Goal: Information Seeking & Learning: Learn about a topic

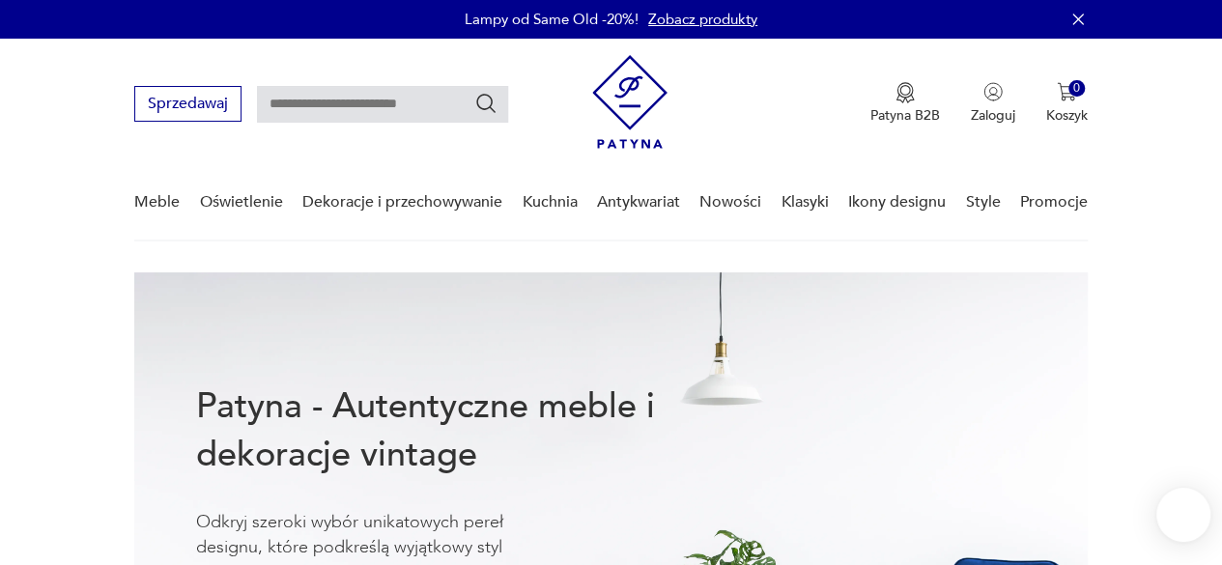
click at [411, 96] on input "text" at bounding box center [382, 104] width 251 height 37
type input "***"
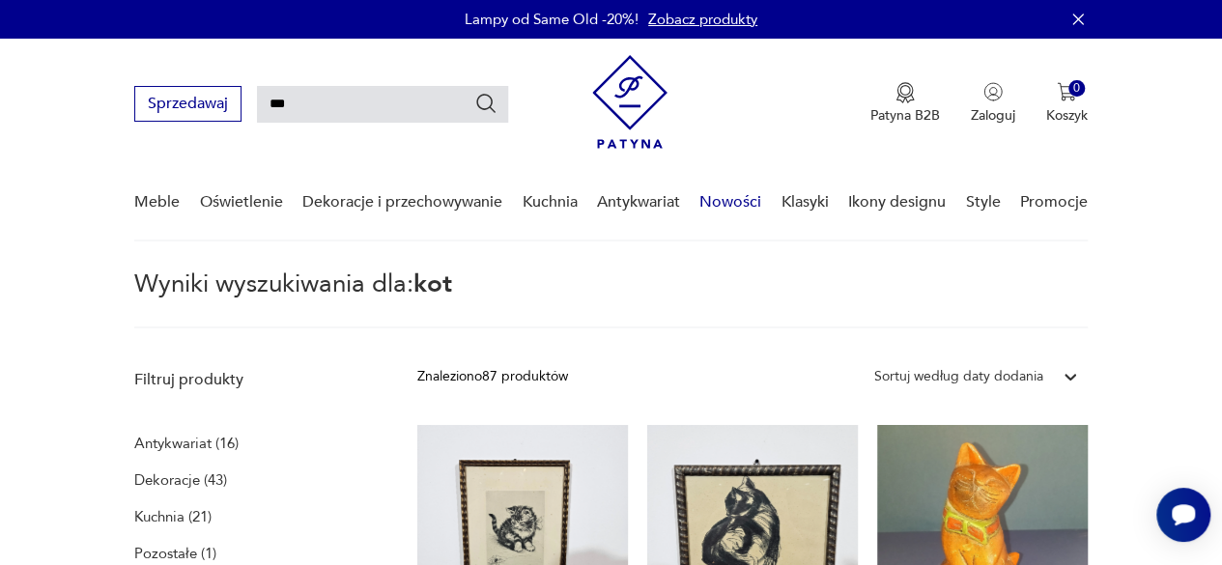
click at [713, 186] on link "Nowości" at bounding box center [730, 202] width 62 height 74
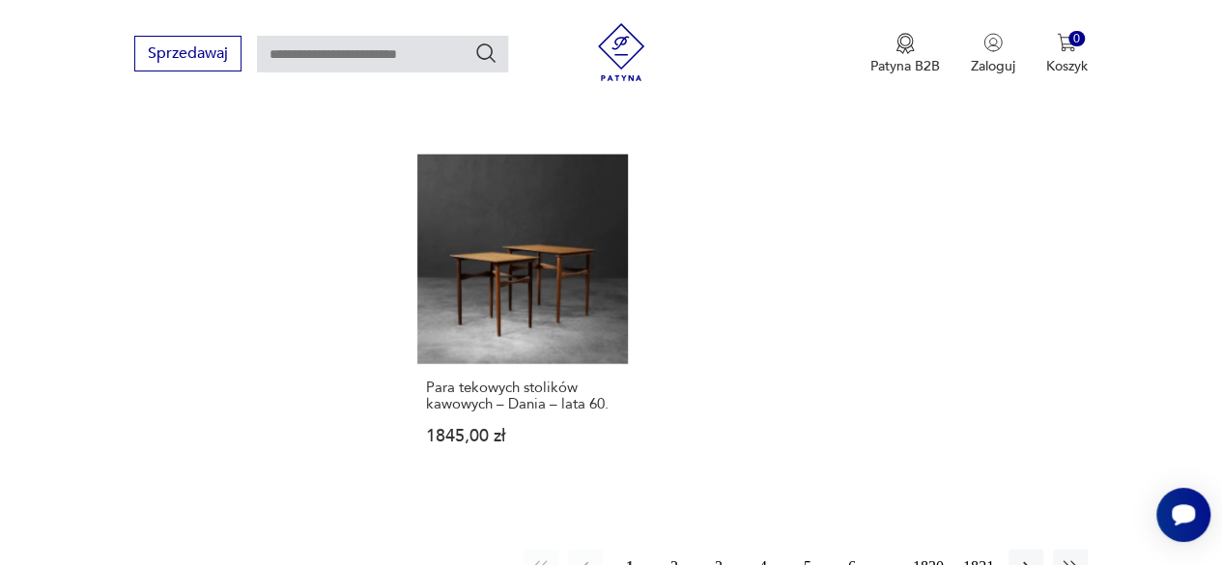
scroll to position [2387, 0]
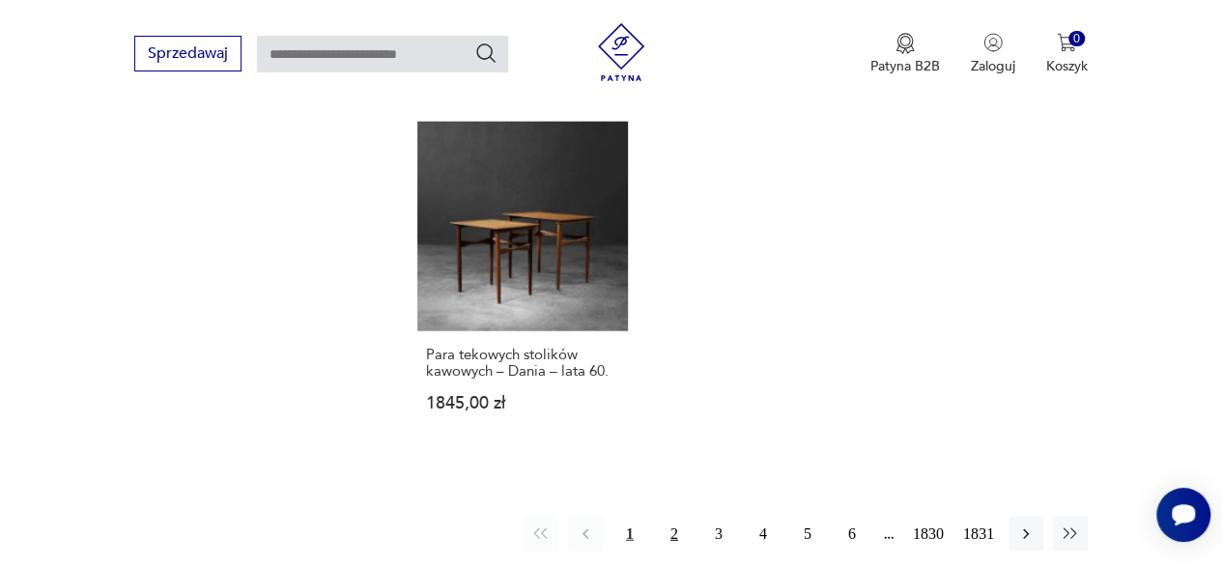
click at [663, 517] on button "2" at bounding box center [674, 534] width 35 height 35
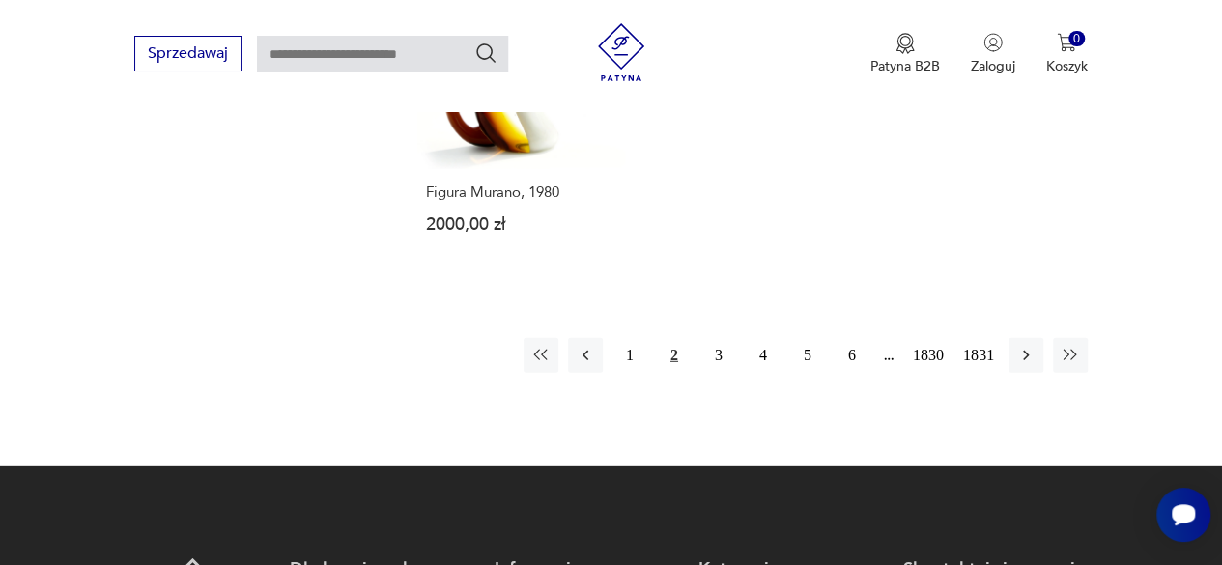
scroll to position [2606, 0]
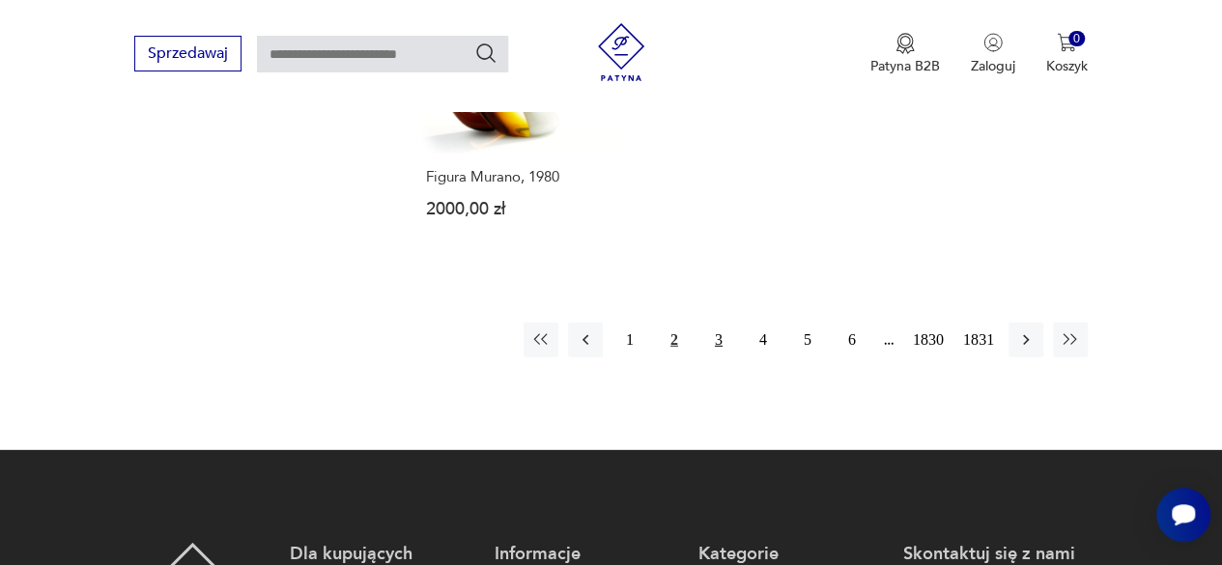
click at [714, 323] on button "3" at bounding box center [718, 340] width 35 height 35
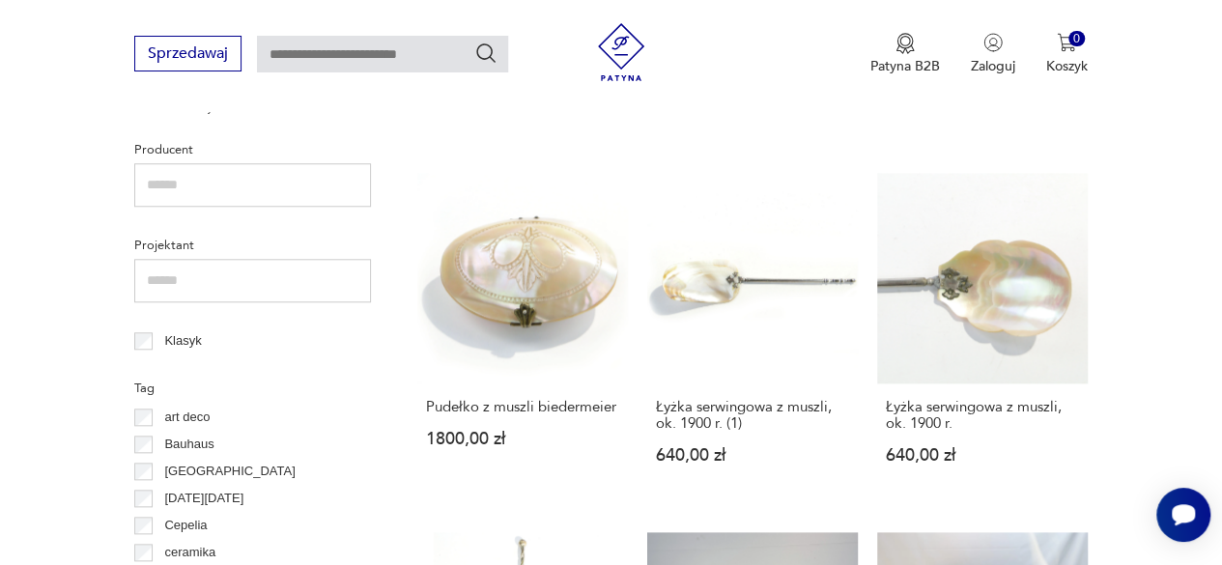
scroll to position [829, 0]
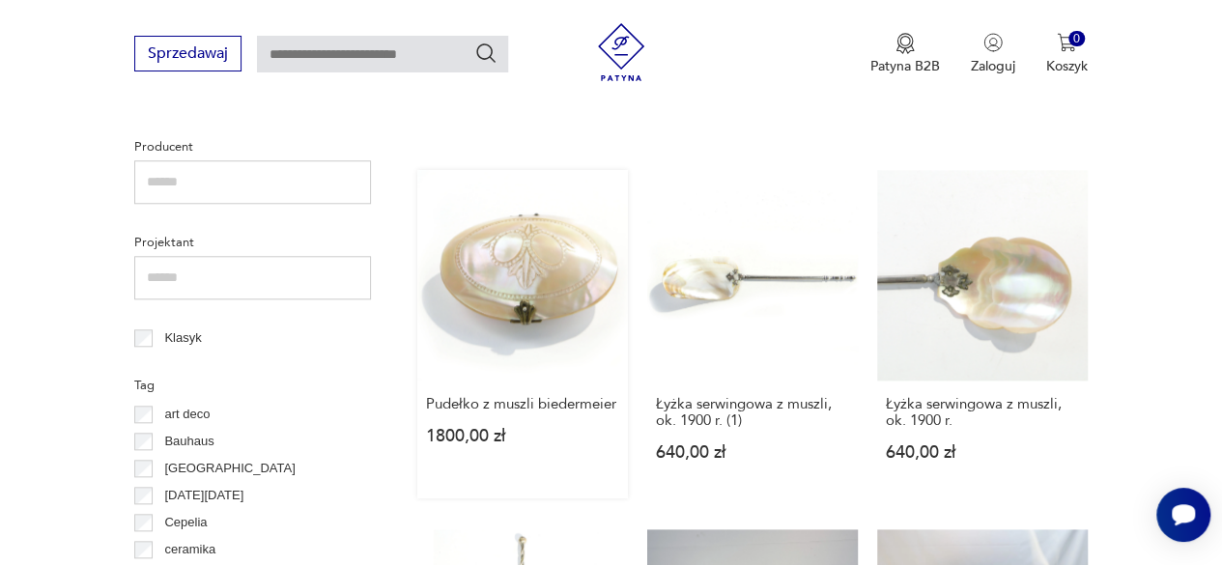
click at [548, 244] on link "Pudełko z muszli biedermeier 1800,00 zł" at bounding box center [522, 334] width 211 height 328
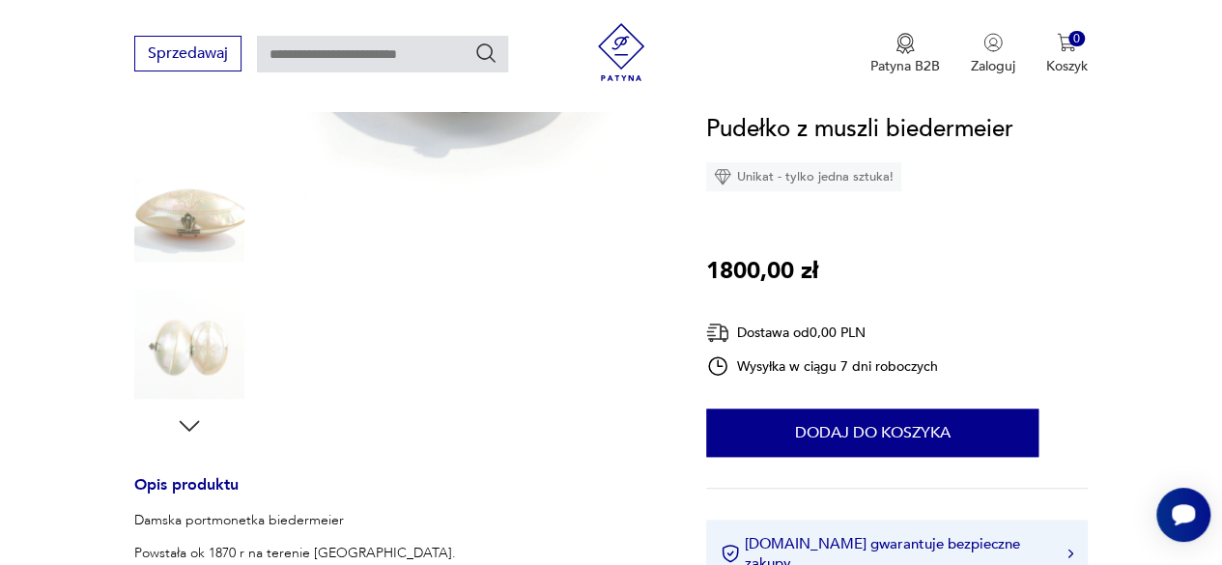
scroll to position [483, 0]
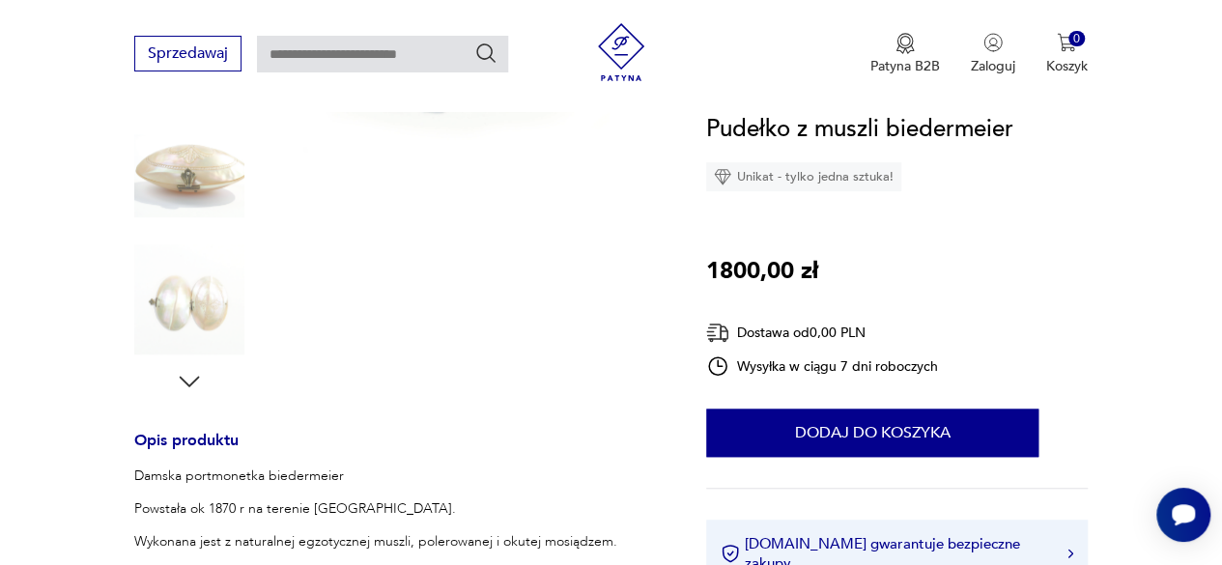
click at [185, 387] on icon "button" at bounding box center [189, 381] width 29 height 29
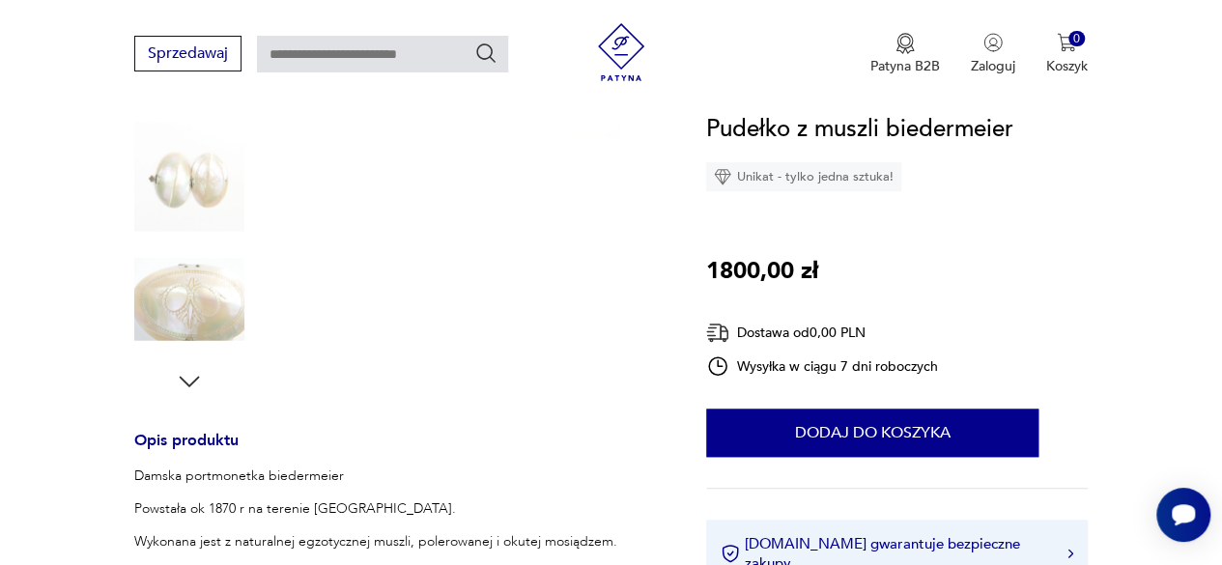
click at [214, 192] on img at bounding box center [189, 176] width 110 height 110
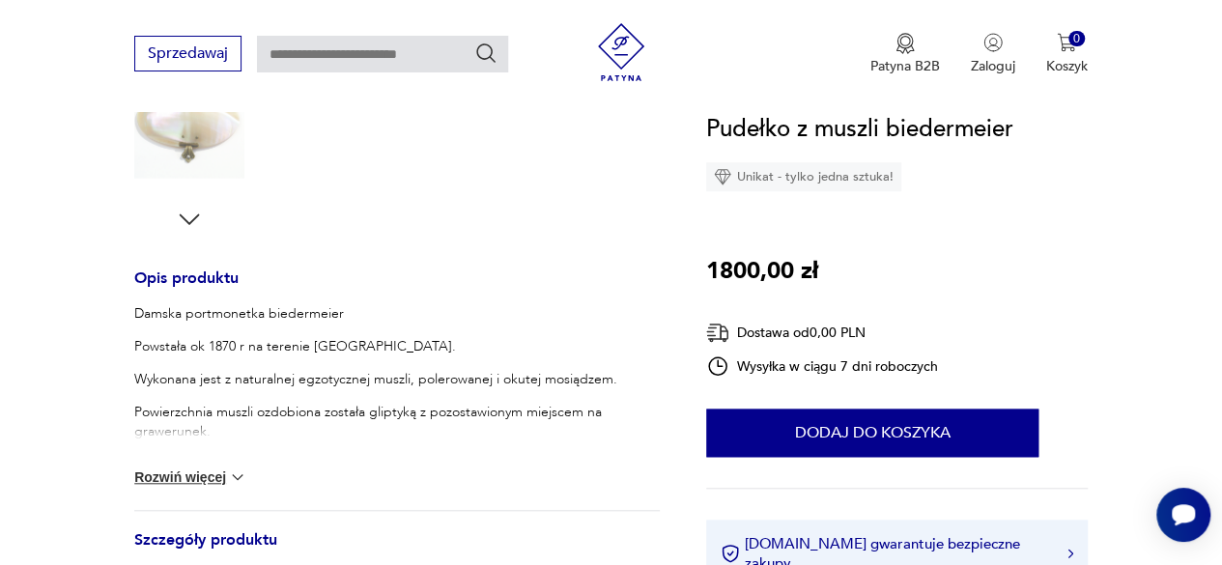
scroll to position [676, 0]
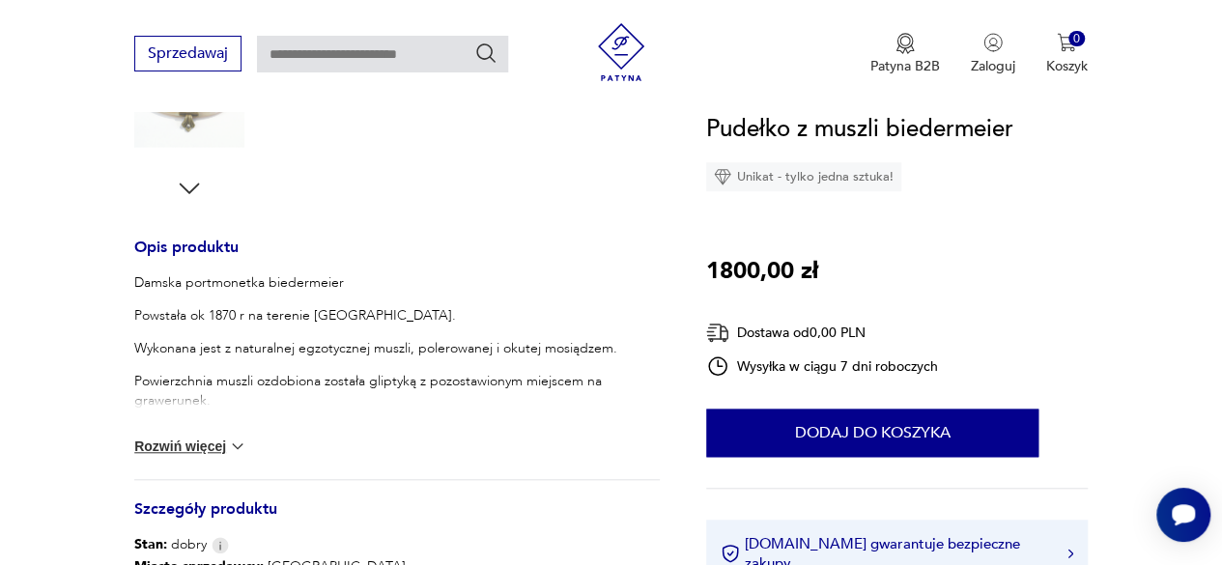
click at [194, 447] on button "Rozwiń więcej" at bounding box center [190, 445] width 112 height 19
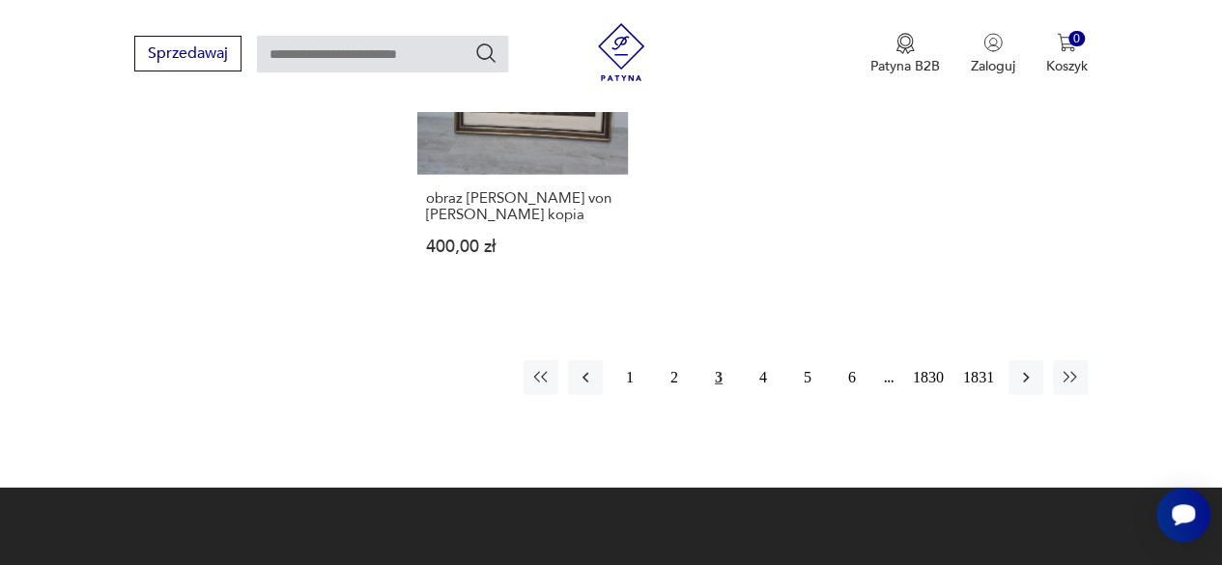
scroll to position [2566, 0]
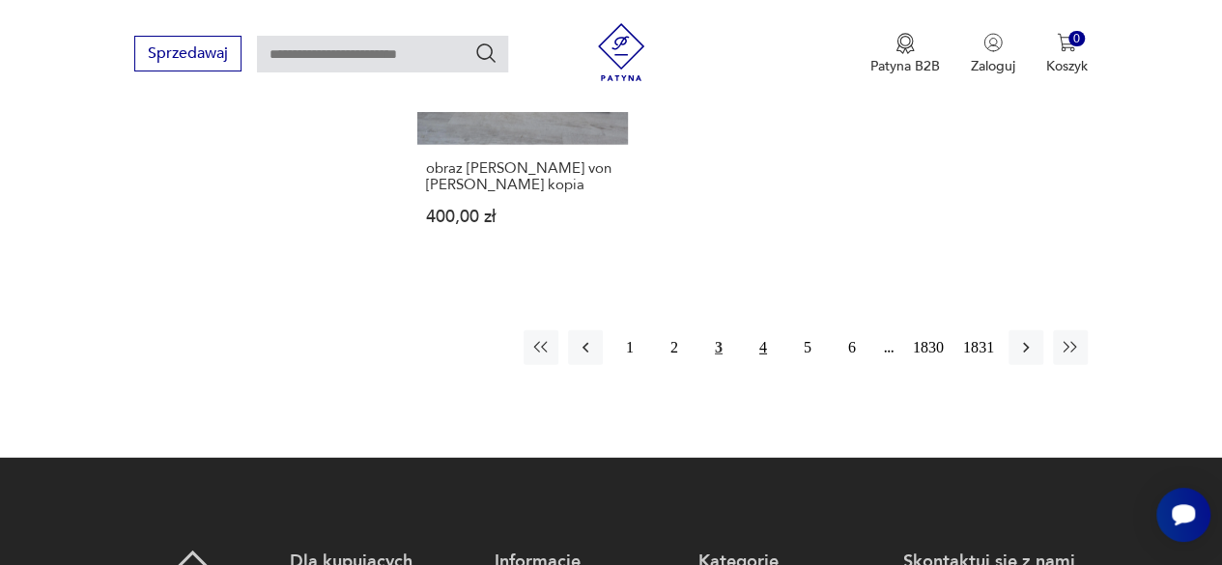
click at [753, 330] on button "4" at bounding box center [762, 347] width 35 height 35
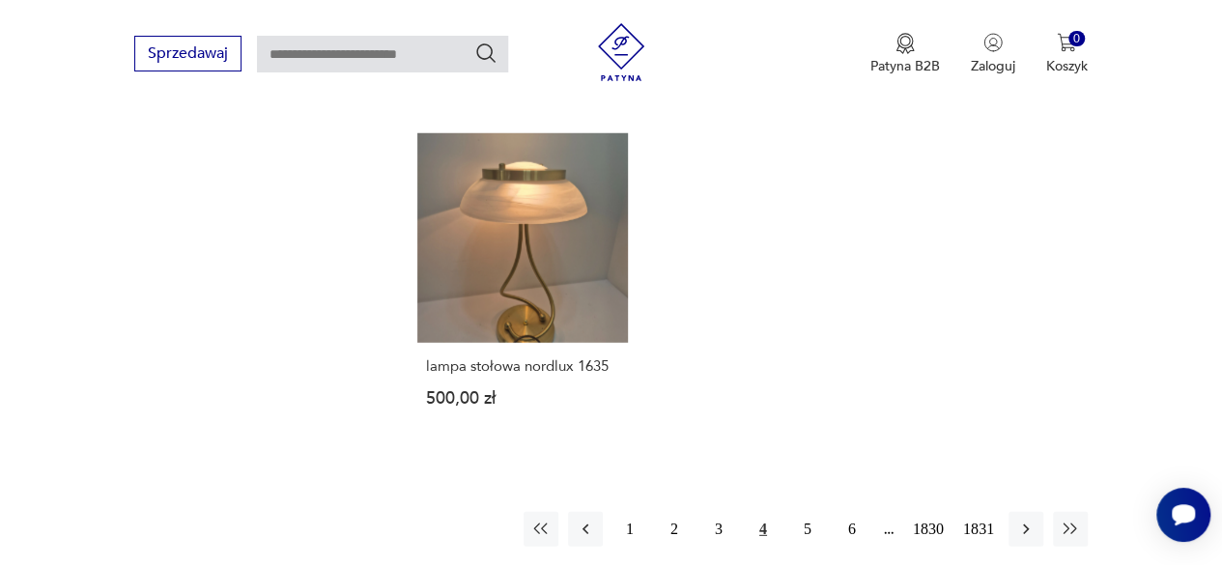
scroll to position [2470, 0]
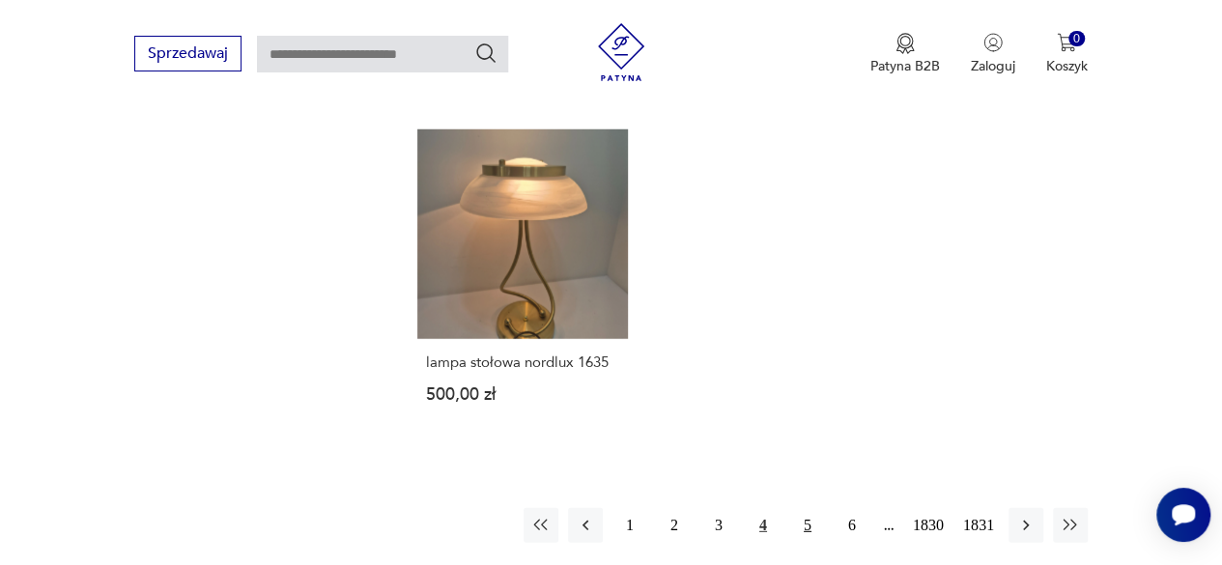
click at [801, 508] on button "5" at bounding box center [807, 525] width 35 height 35
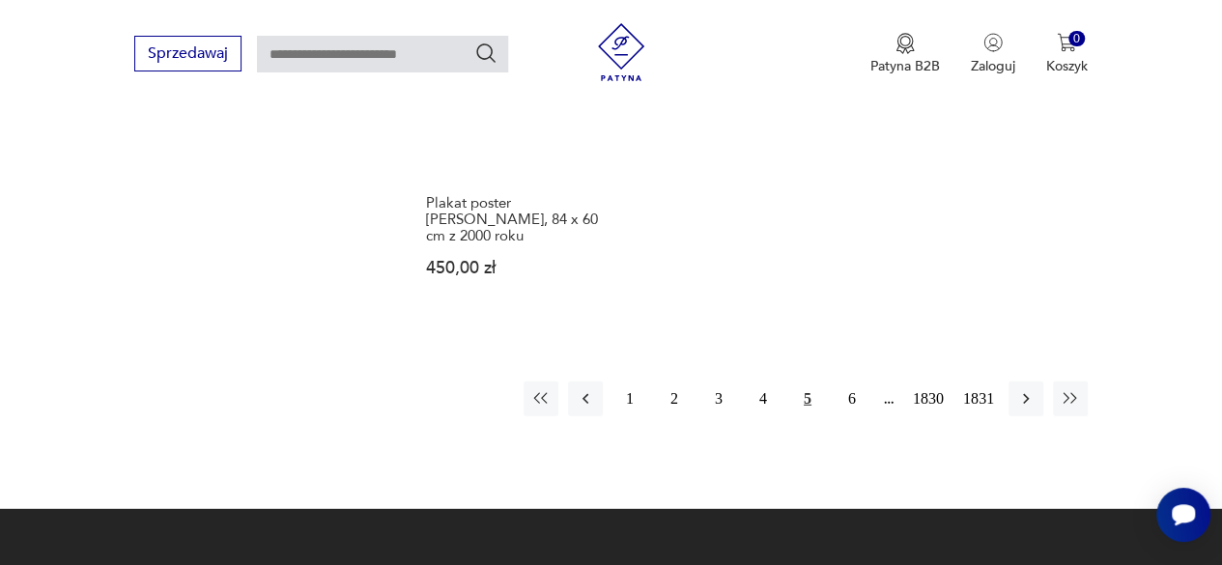
scroll to position [2470, 0]
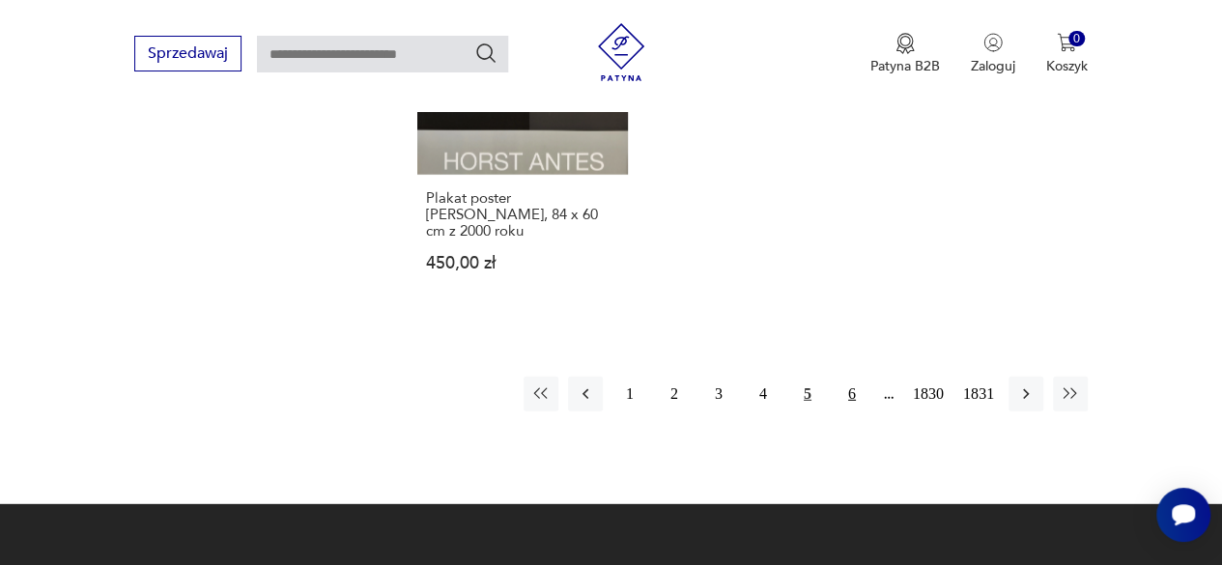
click at [851, 377] on button "6" at bounding box center [851, 394] width 35 height 35
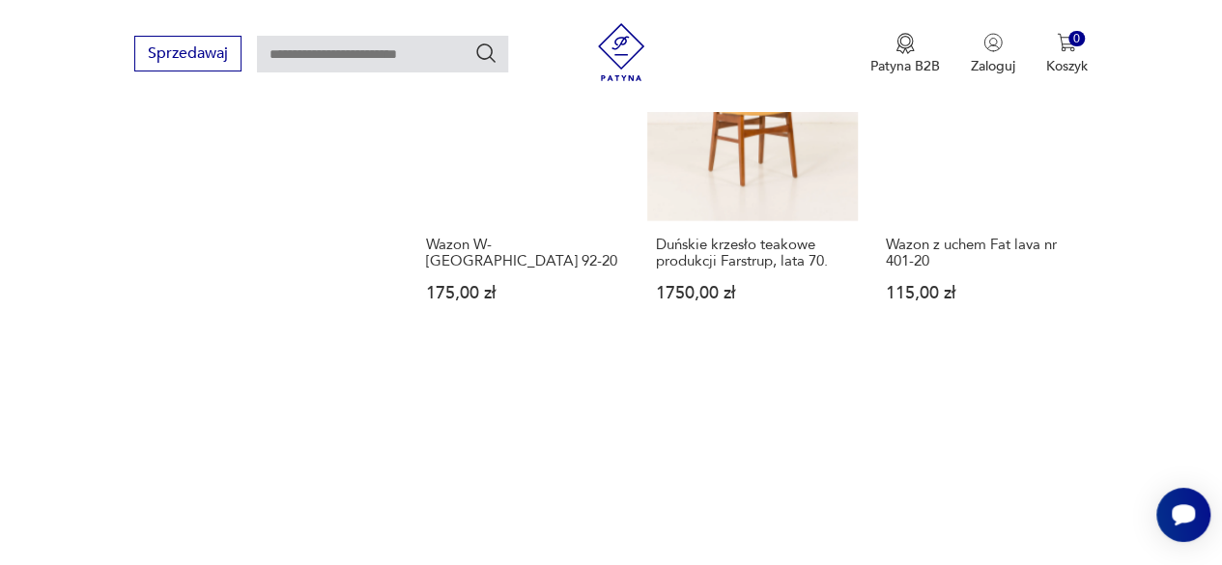
scroll to position [2374, 0]
